Goal: Task Accomplishment & Management: Use online tool/utility

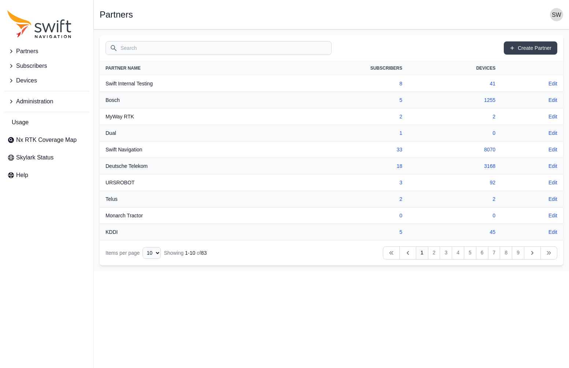
click at [28, 64] on span "Subscribers" at bounding box center [31, 66] width 31 height 9
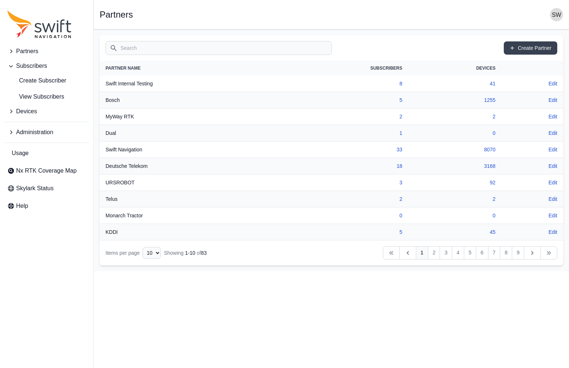
click at [281, 51] on input "Search" at bounding box center [219, 48] width 226 height 14
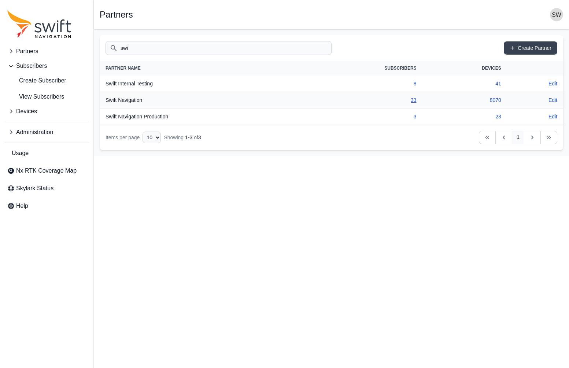
type input "swi"
click at [412, 103] on td "33" at bounding box center [362, 100] width 119 height 16
click at [414, 100] on link "33" at bounding box center [414, 100] width 6 height 6
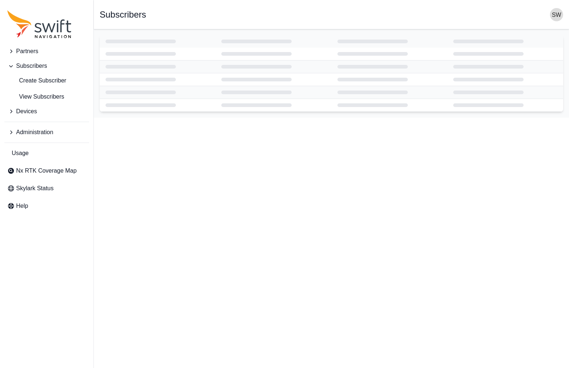
select select "ab3272ce-40d0-4c94-a524-96a758ab755c"
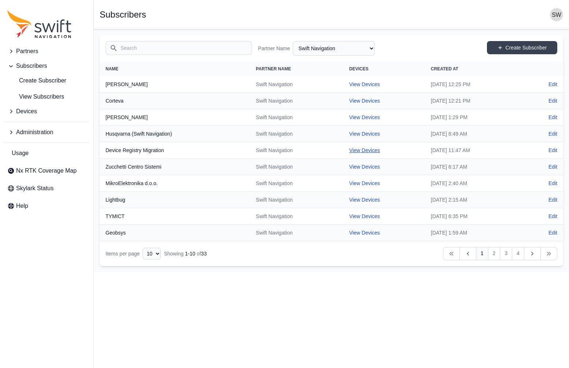
click at [349, 152] on link "View Devices" at bounding box center [364, 150] width 31 height 6
select select "7e8434a2-c6ea-49f0-86b6-41d2490d7345"
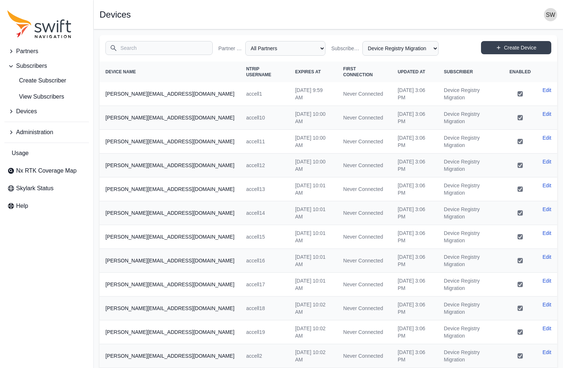
click at [163, 44] on input "Search" at bounding box center [159, 48] width 107 height 14
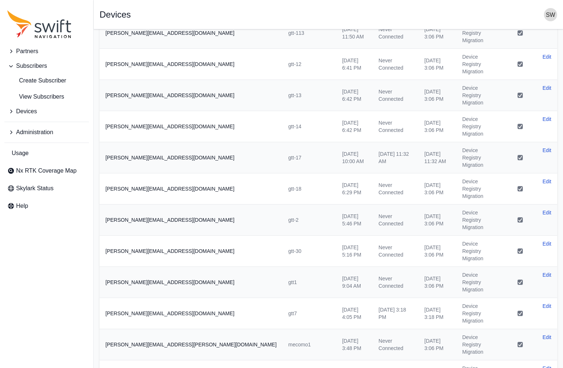
scroll to position [221, 0]
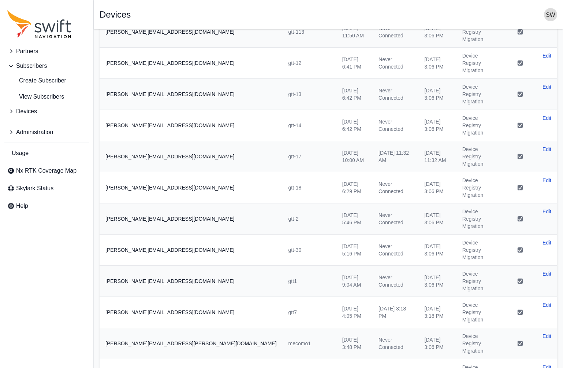
type input "[PERSON_NAME]"
select select "50"
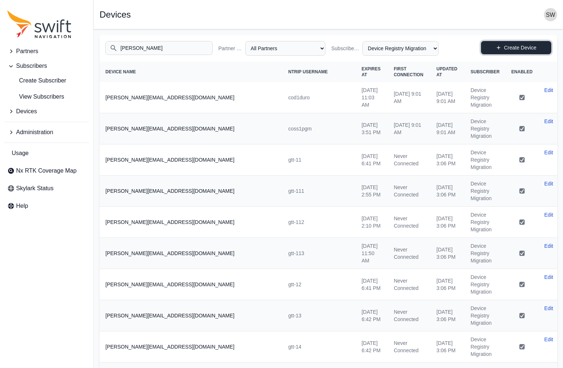
click at [510, 44] on link "Create Device" at bounding box center [516, 47] width 70 height 13
select select "ab3272ce-40d0-4c94-a524-96a758ab755c"
select select "7e8434a2-c6ea-49f0-86b6-41d2490d7345"
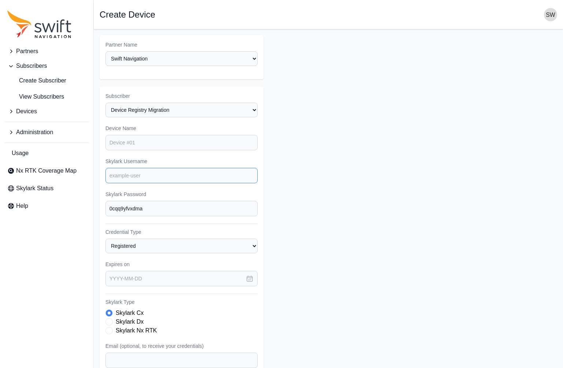
click at [140, 174] on input "Skylark Username" at bounding box center [182, 175] width 152 height 15
type input "swift.radiodet"
click at [151, 141] on input "Device Name" at bounding box center [182, 142] width 152 height 15
type input "Radiodetection"
click at [212, 212] on input "0cqq9yfvxdma" at bounding box center [182, 208] width 152 height 15
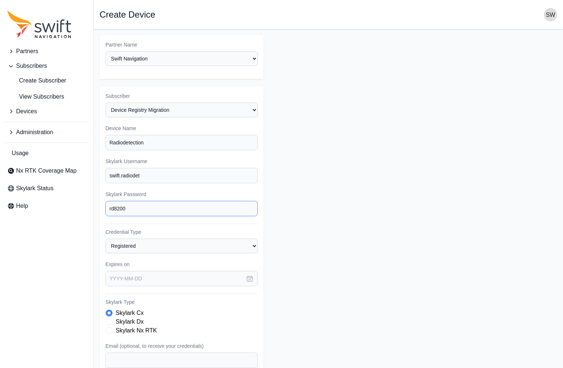
type input "rd8200"
click at [248, 281] on icon "button" at bounding box center [249, 278] width 5 height 5
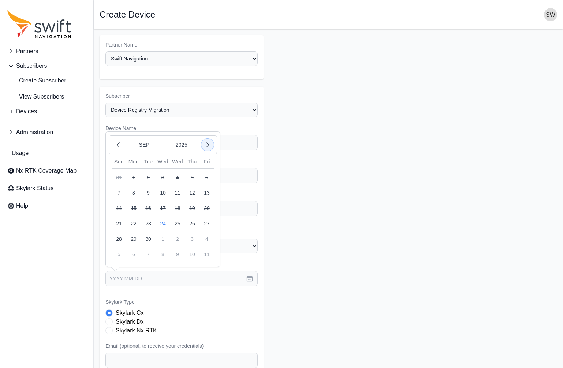
click at [210, 144] on icon "button" at bounding box center [207, 144] width 7 height 7
click at [190, 240] on button "31" at bounding box center [192, 239] width 15 height 15
type input "[DATE]"
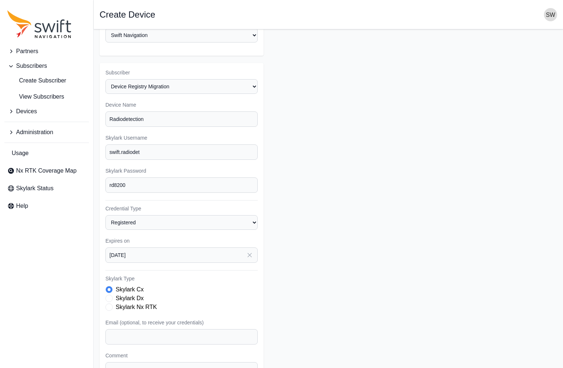
scroll to position [37, 0]
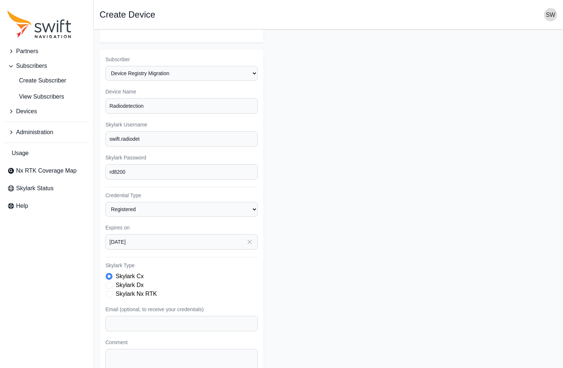
click at [131, 295] on label "Skylark Nx RTK" at bounding box center [136, 293] width 41 height 9
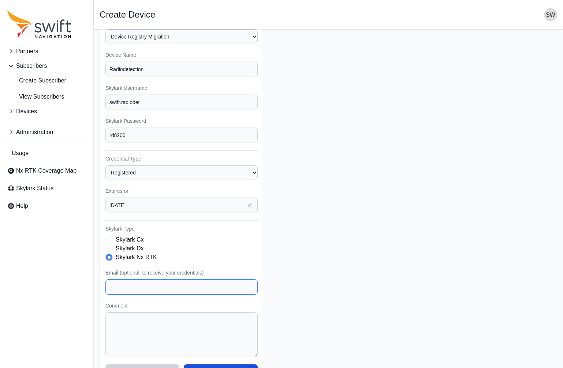
click at [129, 288] on input "Email (optional, to receive your credentials)" at bounding box center [182, 286] width 152 height 15
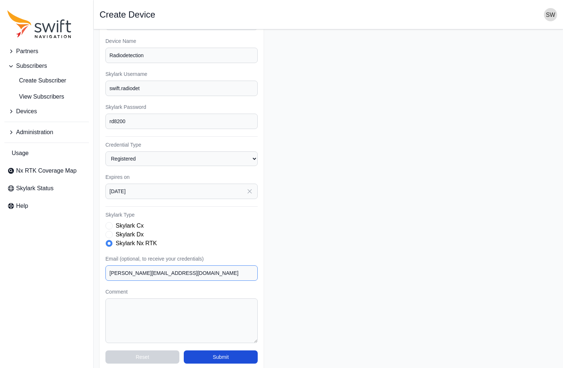
scroll to position [95, 0]
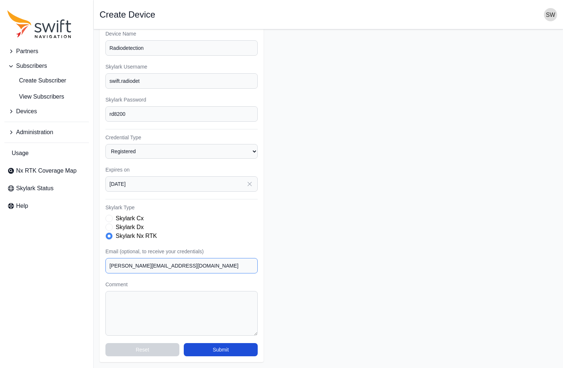
type input "[PERSON_NAME][EMAIL_ADDRESS][DOMAIN_NAME]"
click at [148, 114] on input "rd8200" at bounding box center [182, 113] width 152 height 15
type input "rd8200xx"
click at [235, 352] on button "Submit" at bounding box center [221, 349] width 74 height 13
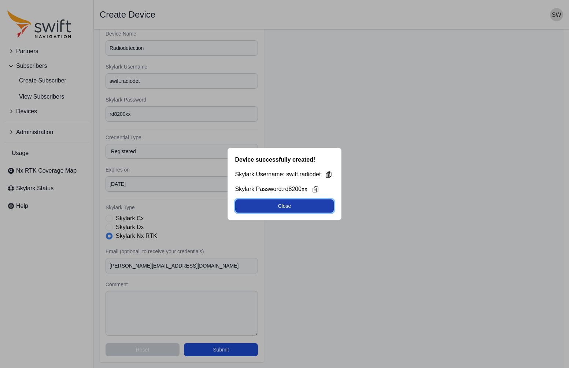
click at [306, 207] on button "Close" at bounding box center [284, 205] width 99 height 13
select select "7e8434a2-c6ea-49f0-86b6-41d2490d7345"
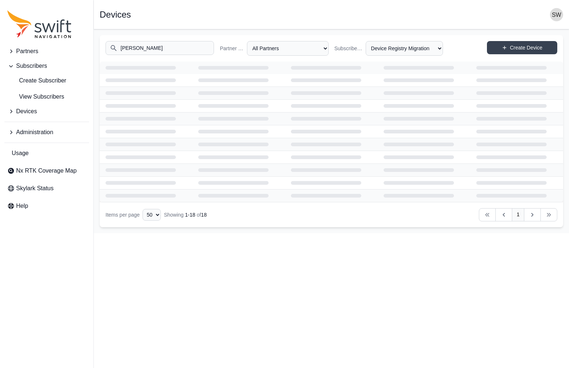
drag, startPoint x: 369, startPoint y: 320, endPoint x: 329, endPoint y: 313, distance: 40.5
click at [360, 233] on html "Partners Subscribers Create Subscriber View Subscribers Devices Administration …" at bounding box center [284, 116] width 569 height 233
